Goal: Transaction & Acquisition: Obtain resource

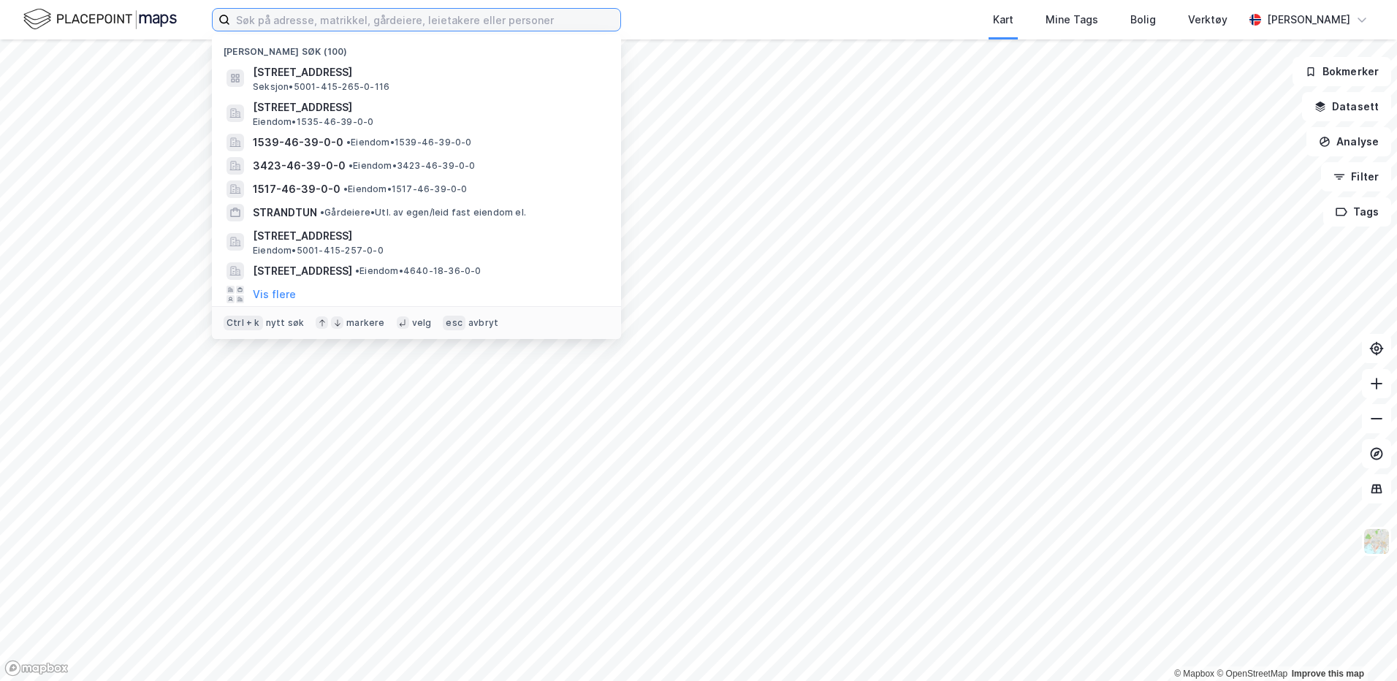
click at [327, 26] on input at bounding box center [425, 20] width 390 height 22
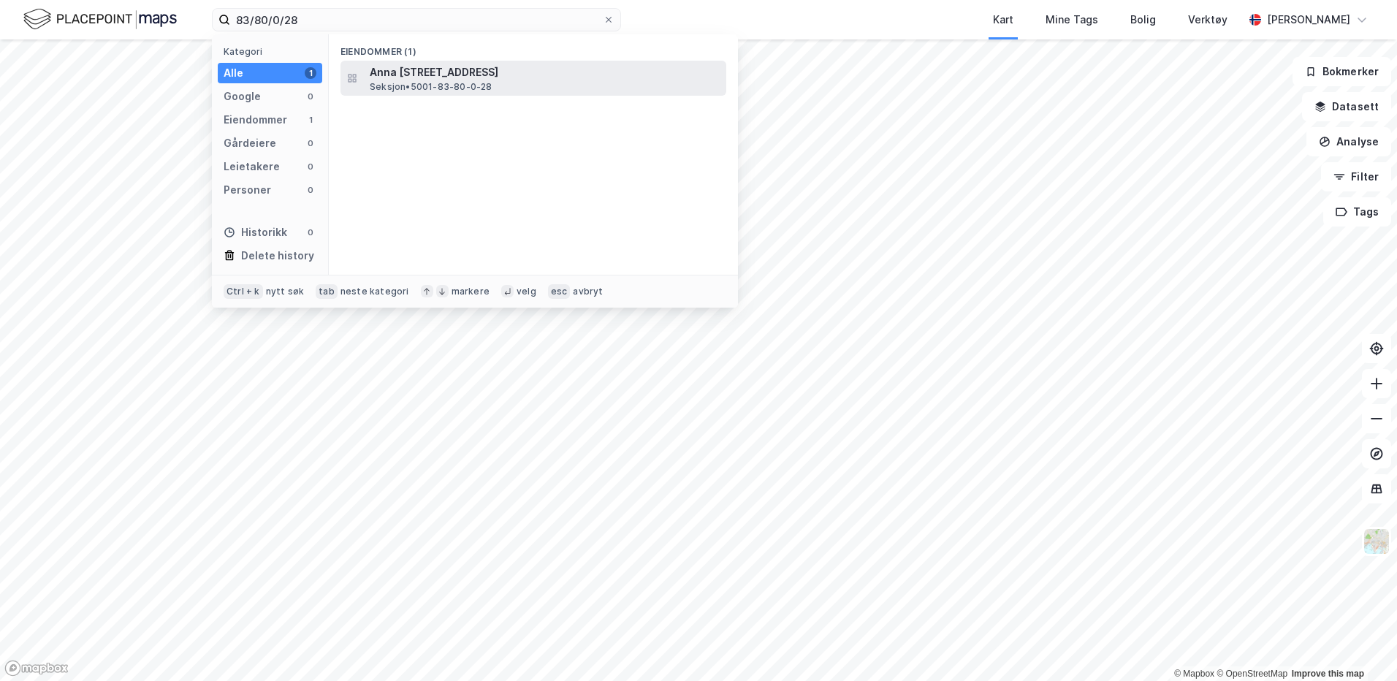
click at [447, 85] on span "Seksjon • 5001-83-80-0-28" at bounding box center [431, 87] width 123 height 12
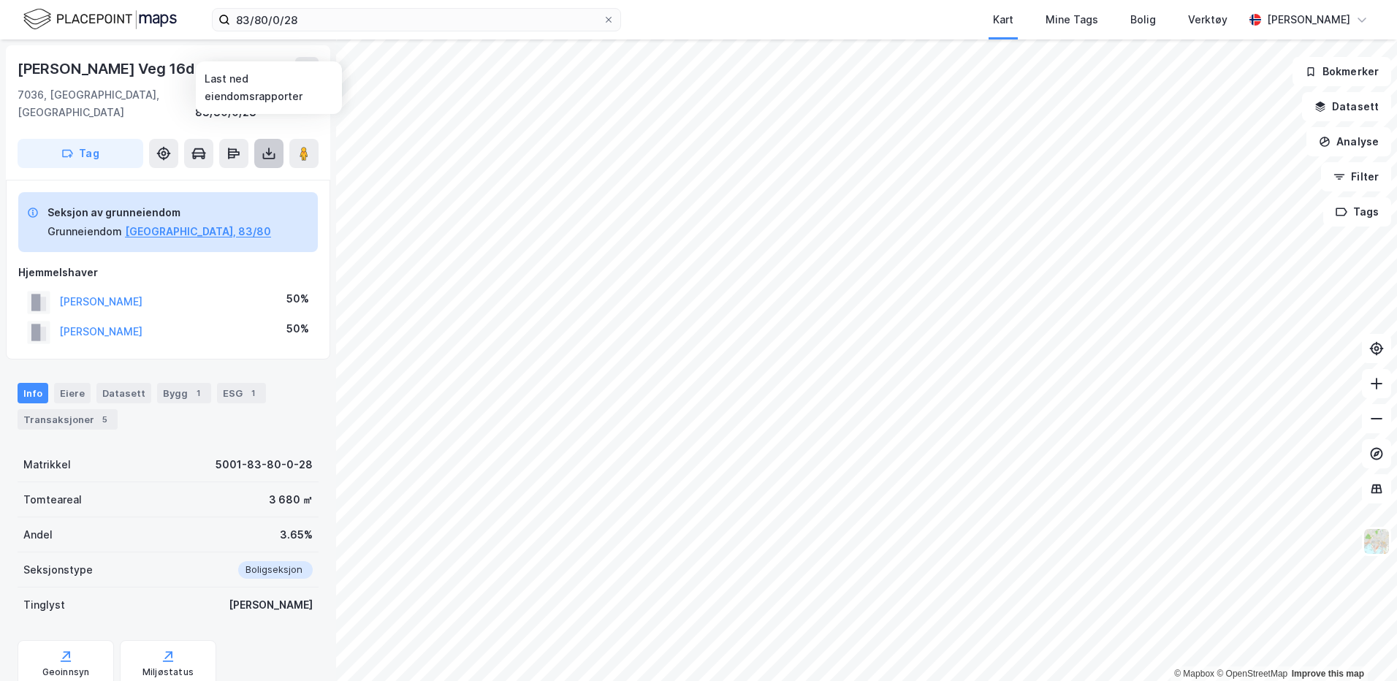
click at [265, 153] on icon at bounding box center [269, 156] width 12 height 6
click at [218, 177] on div "Last ned grunnbok" at bounding box center [196, 183] width 85 height 12
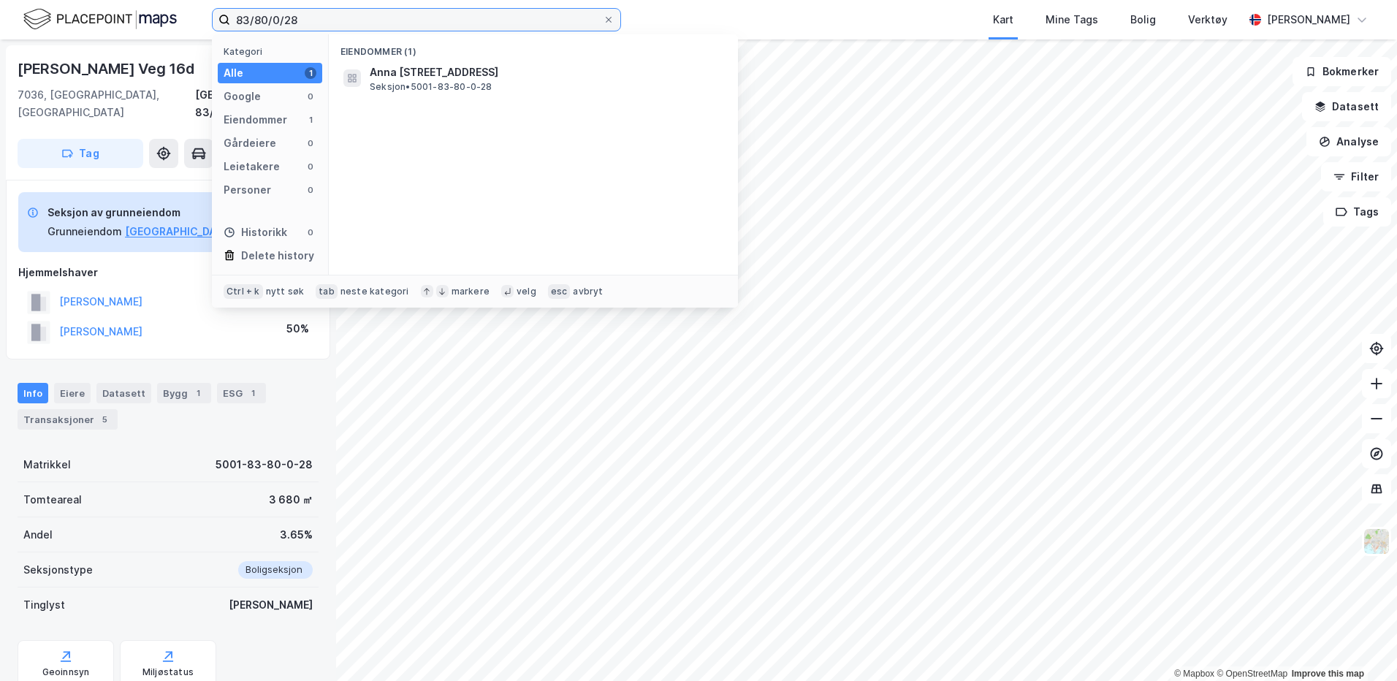
click at [385, 17] on input "83/80/0/28" at bounding box center [416, 20] width 373 height 22
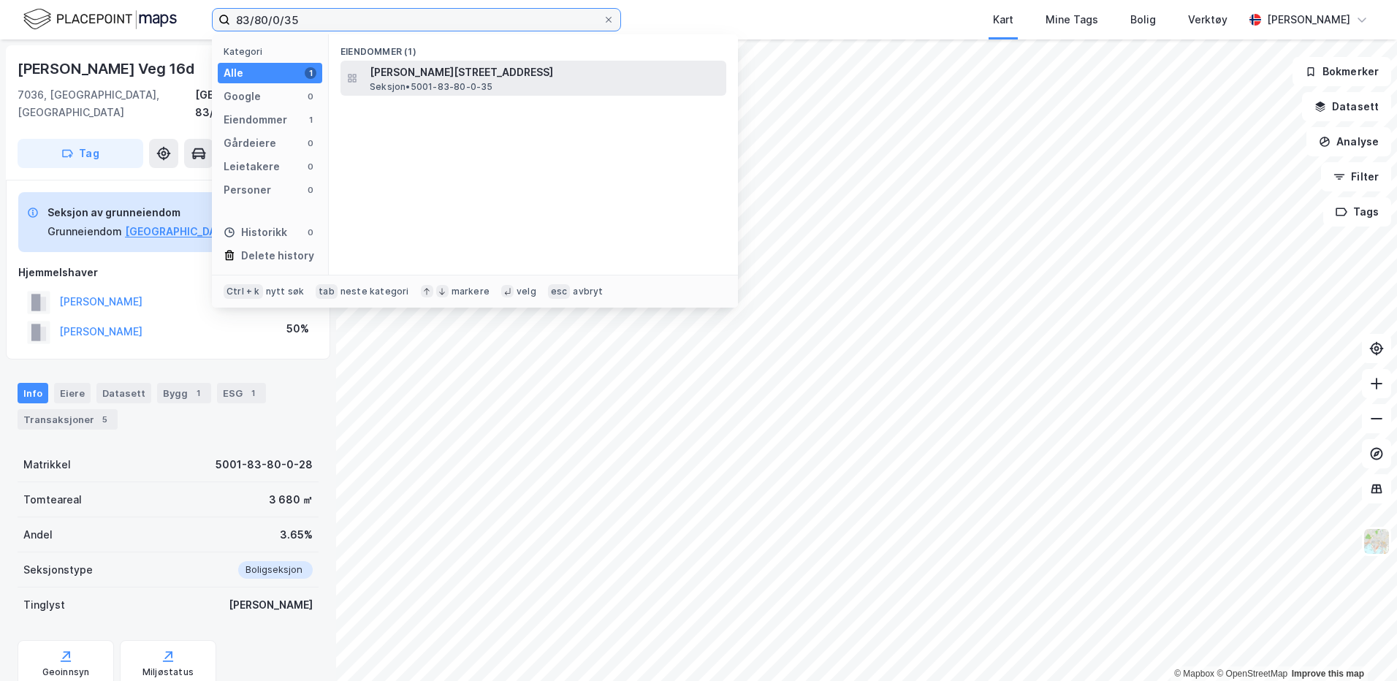
type input "83/80/0/35"
click at [399, 75] on span "[PERSON_NAME][STREET_ADDRESS]" at bounding box center [545, 73] width 351 height 18
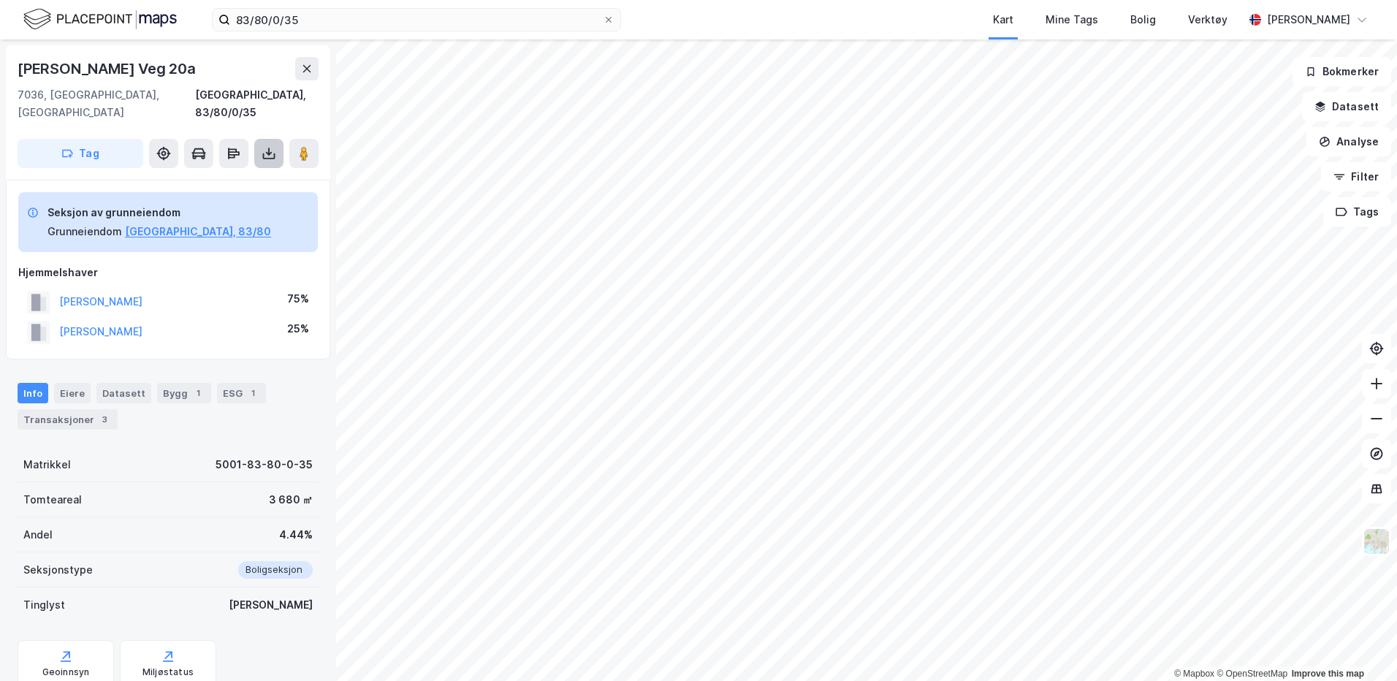
click at [266, 146] on icon at bounding box center [269, 153] width 15 height 15
click at [216, 177] on div "Last ned grunnbok" at bounding box center [196, 183] width 85 height 12
